Goal: Information Seeking & Learning: Learn about a topic

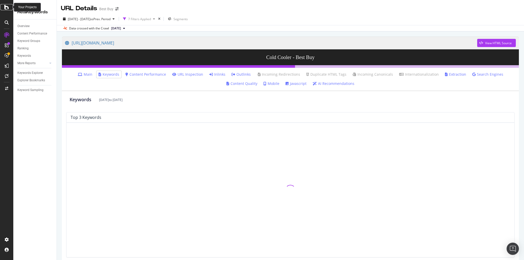
click at [5, 6] on icon at bounding box center [6, 7] width 5 height 6
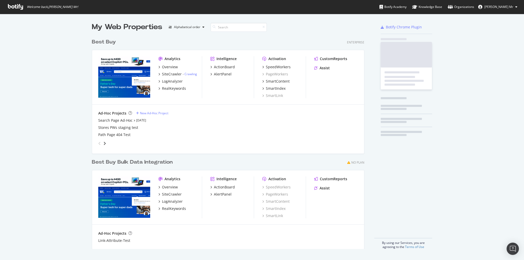
scroll to position [257, 518]
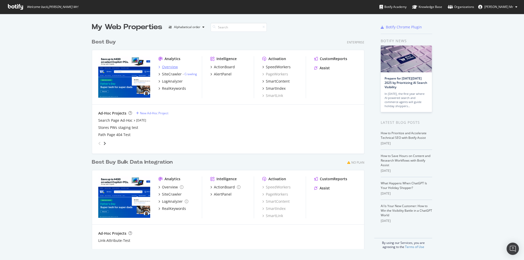
click at [173, 67] on div "Overview" at bounding box center [170, 66] width 16 height 5
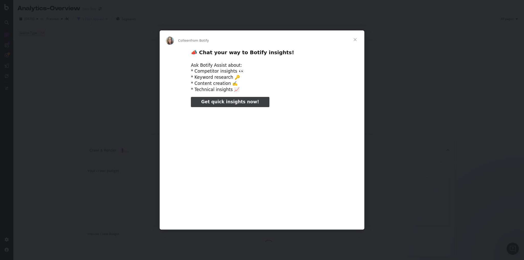
type input "318928"
click at [355, 38] on span "Close" at bounding box center [355, 39] width 18 height 18
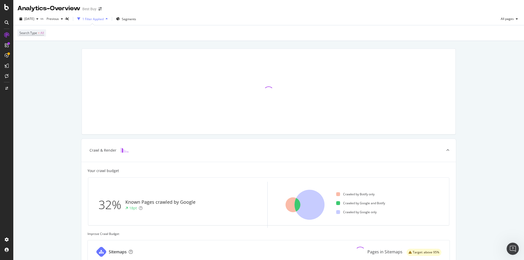
click at [3, 20] on div at bounding box center [7, 22] width 8 height 8
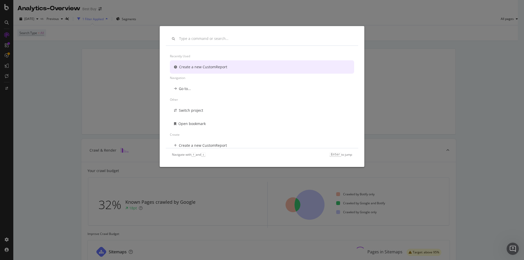
click at [0, 15] on div "Recently used Create a new CustomReport Navigation Go to... Other Switch projec…" at bounding box center [262, 130] width 524 height 260
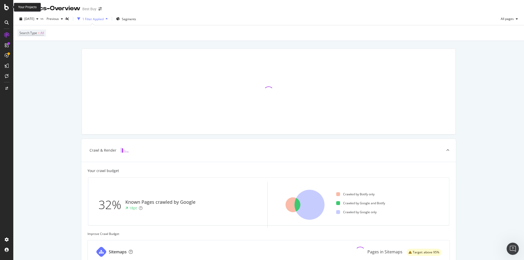
click at [6, 9] on icon at bounding box center [6, 7] width 5 height 6
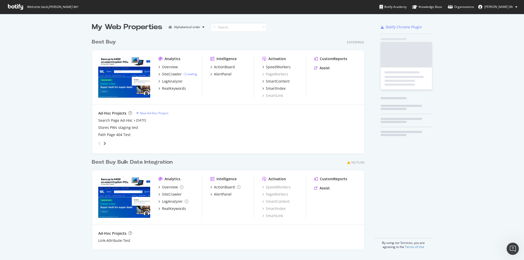
scroll to position [257, 518]
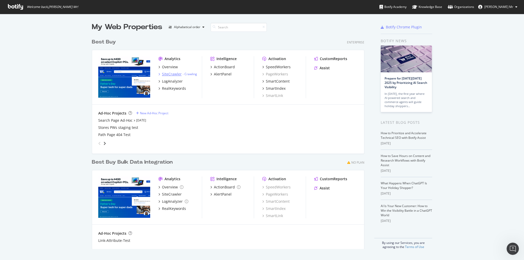
click at [171, 75] on div "SiteCrawler" at bounding box center [172, 74] width 20 height 5
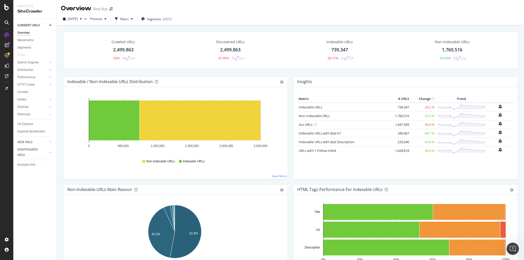
click at [121, 48] on div "2,499,863" at bounding box center [123, 50] width 20 height 7
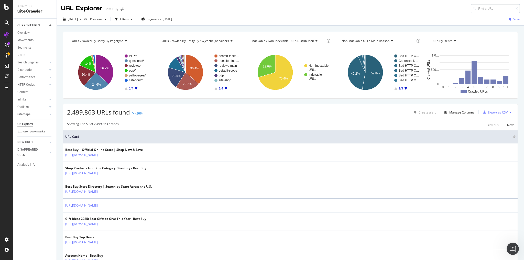
click at [482, 9] on input at bounding box center [495, 8] width 49 height 9
click at [480, 9] on input at bounding box center [495, 8] width 49 height 9
click at [474, 7] on input at bounding box center [495, 8] width 49 height 9
type input "https://www.bestbuy.com/site/site/tv-home-theater-services/tv-mounting-packages…"
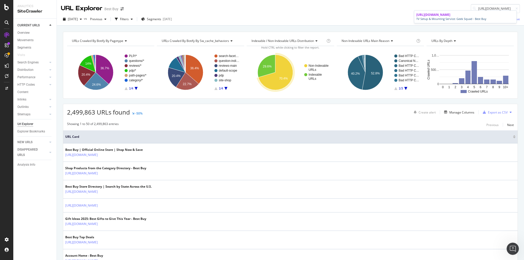
scroll to position [0, 0]
drag, startPoint x: 443, startPoint y: 22, endPoint x: 440, endPoint y: 23, distance: 4.0
click at [443, 17] on span "https://www.bestbuy.com/site/site/tv-home-theater-services/tv-mounting-packages…" at bounding box center [433, 15] width 34 height 4
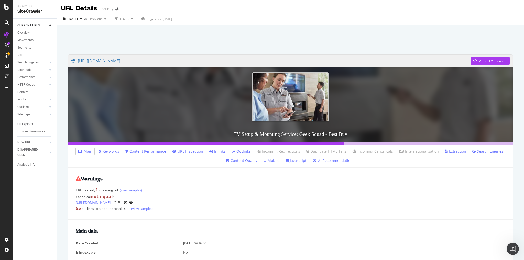
click at [219, 151] on link "Inlinks" at bounding box center [217, 151] width 16 height 5
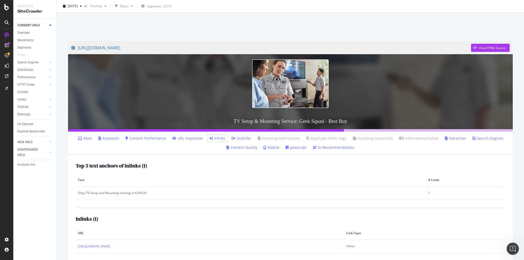
scroll to position [25, 0]
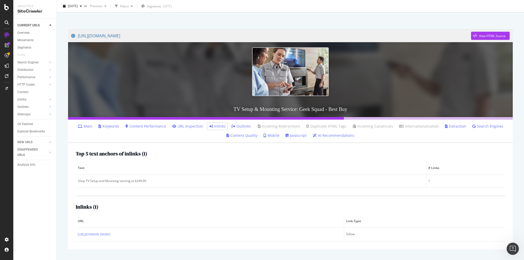
click at [330, 135] on link "AI Recommendations" at bounding box center [334, 135] width 42 height 5
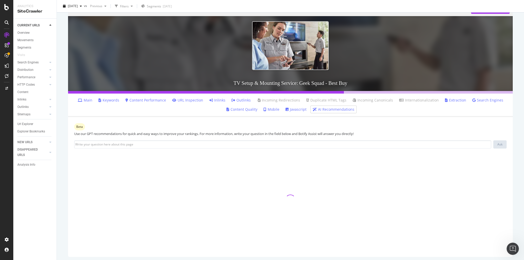
scroll to position [53, 0]
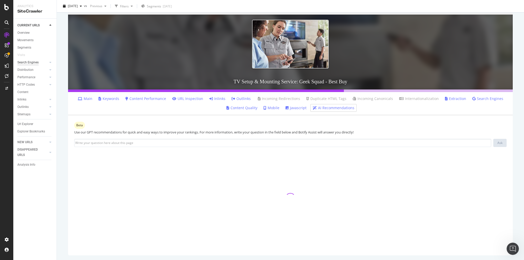
click at [30, 62] on div "Search Engines" at bounding box center [27, 62] width 21 height 5
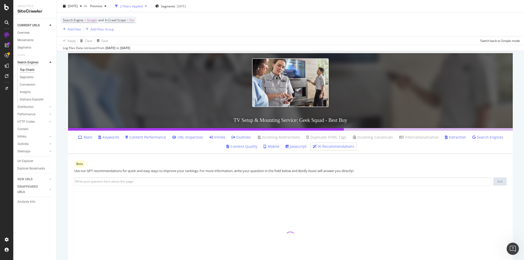
scroll to position [91, 0]
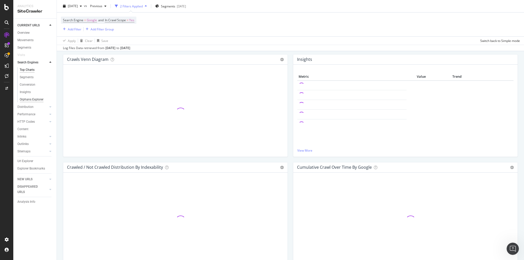
click at [28, 100] on div "Orphans Explorer" at bounding box center [32, 99] width 24 height 5
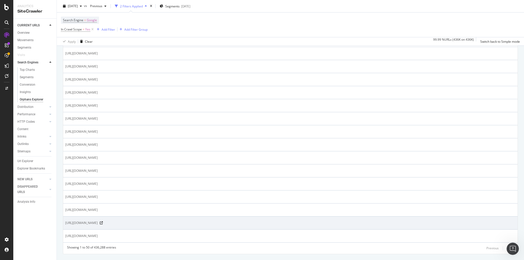
scroll to position [617, 0]
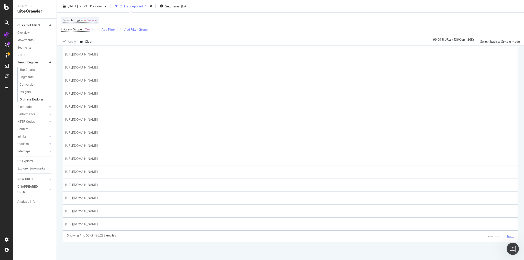
click at [507, 236] on div "Next" at bounding box center [510, 236] width 7 height 4
click at [509, 236] on div "Next" at bounding box center [510, 236] width 7 height 4
click at [507, 238] on div "Next" at bounding box center [510, 236] width 7 height 4
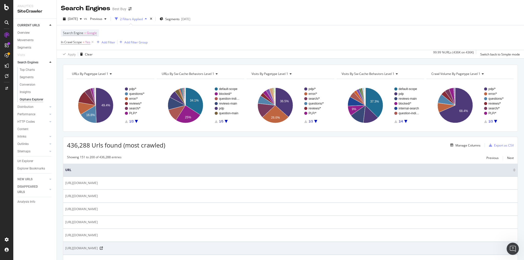
scroll to position [143, 0]
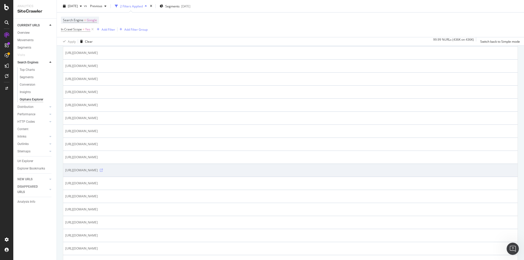
click at [103, 172] on icon at bounding box center [101, 170] width 3 height 3
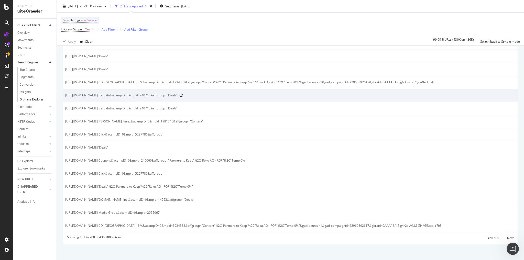
scroll to position [627, 0]
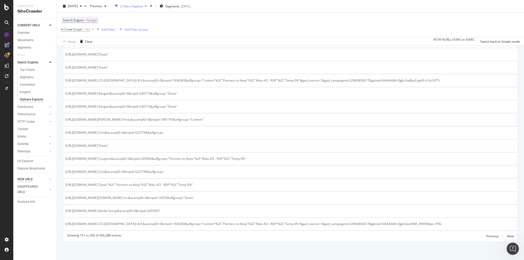
click at [32, 179] on div "NEW URLS" at bounding box center [24, 179] width 15 height 5
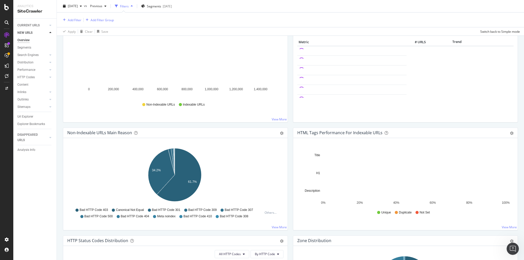
scroll to position [82, 0]
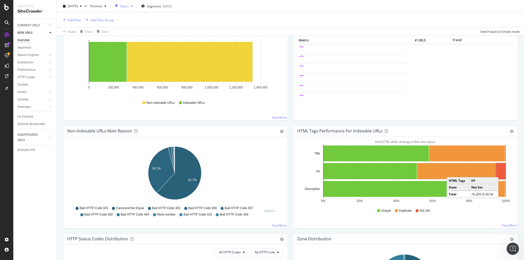
click at [500, 171] on rect "A chart." at bounding box center [500, 171] width 9 height 16
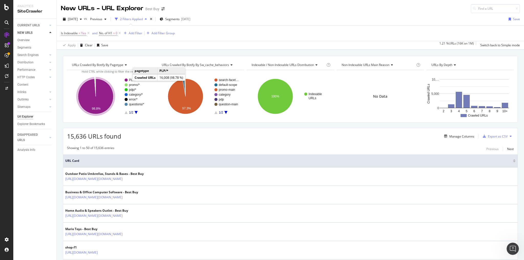
click at [130, 79] on text "PLP/*" at bounding box center [133, 80] width 8 height 4
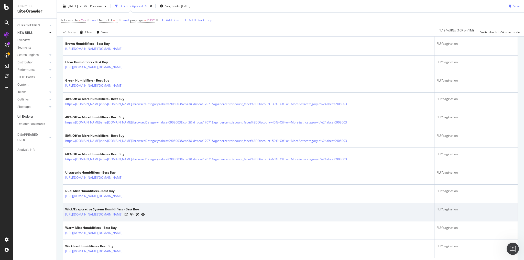
scroll to position [833, 0]
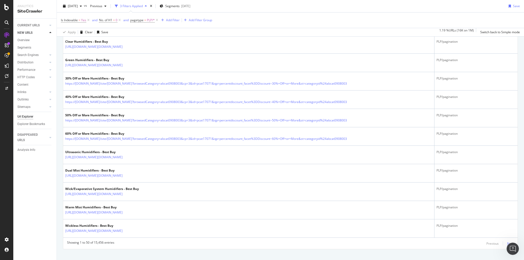
click at [509, 242] on div "Next" at bounding box center [510, 244] width 7 height 4
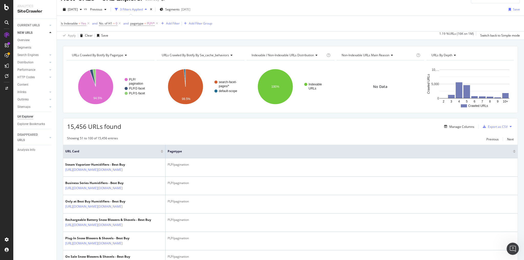
scroll to position [0, 0]
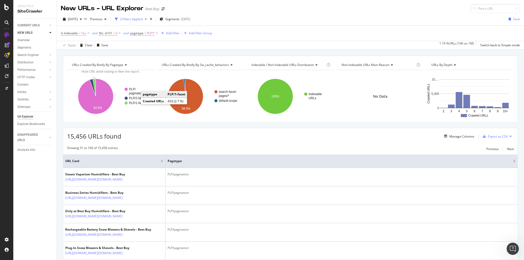
click at [136, 102] on text "PLP/1-facet" at bounding box center [137, 103] width 16 height 4
